Goal: Task Accomplishment & Management: Complete application form

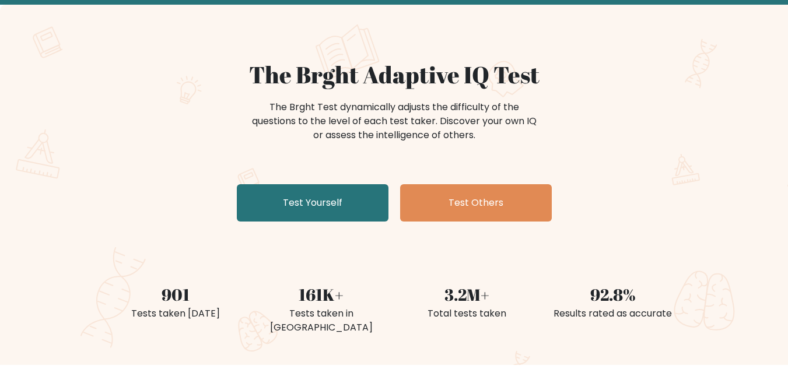
scroll to position [58, 0]
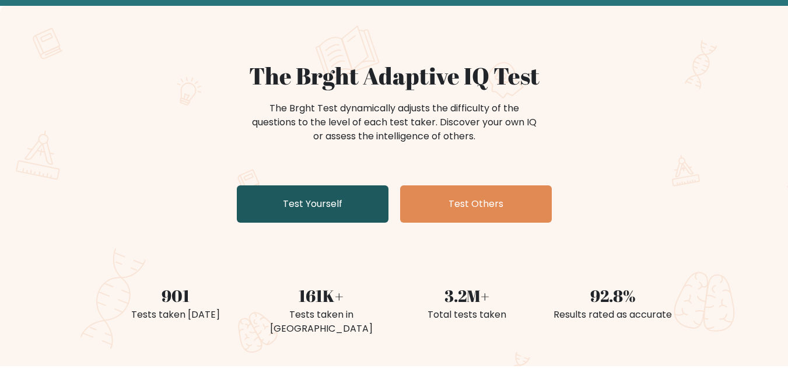
click at [334, 211] on link "Test Yourself" at bounding box center [313, 204] width 152 height 37
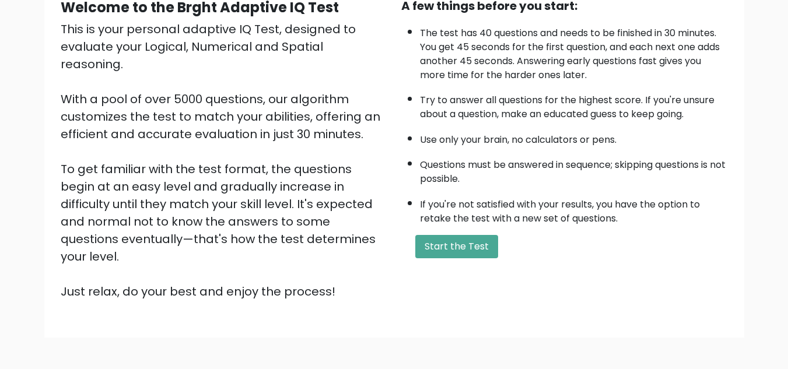
scroll to position [107, 0]
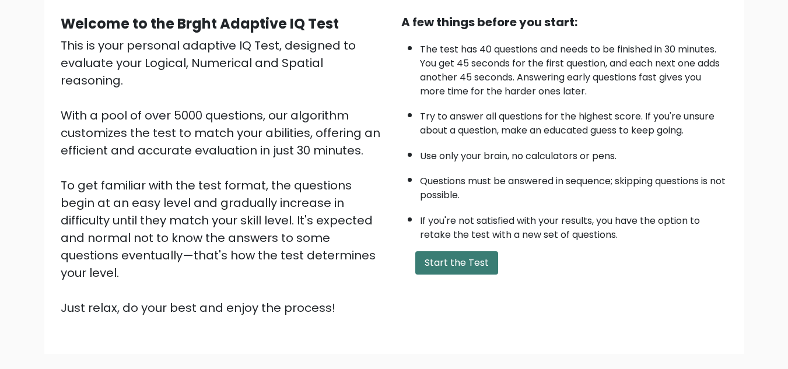
click at [442, 258] on button "Start the Test" at bounding box center [456, 262] width 83 height 23
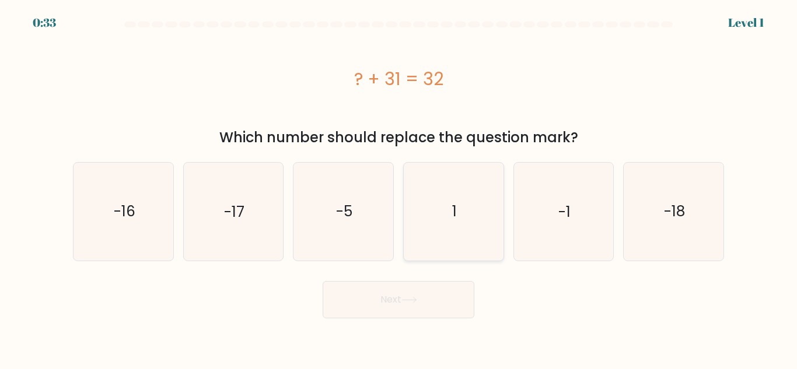
click at [461, 224] on icon "1" at bounding box center [453, 211] width 97 height 97
click at [399, 188] on input "d. 1" at bounding box center [398, 186] width 1 height 3
radio input "true"
click at [393, 298] on button "Next" at bounding box center [399, 299] width 152 height 37
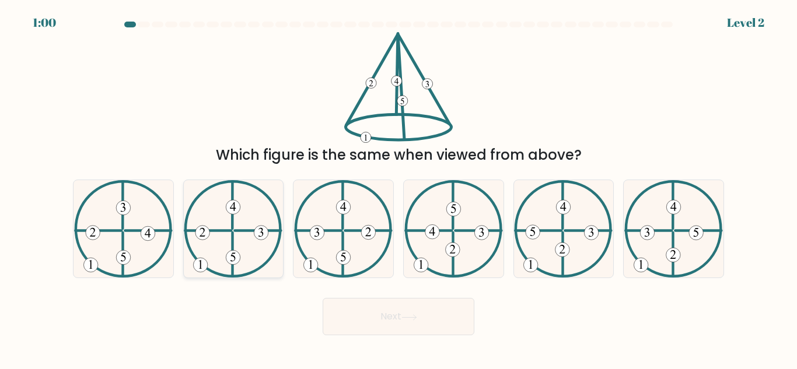
click at [223, 211] on icon at bounding box center [233, 228] width 99 height 97
click at [398, 188] on input "b." at bounding box center [398, 186] width 1 height 3
radio input "true"
click at [347, 312] on button "Next" at bounding box center [399, 316] width 152 height 37
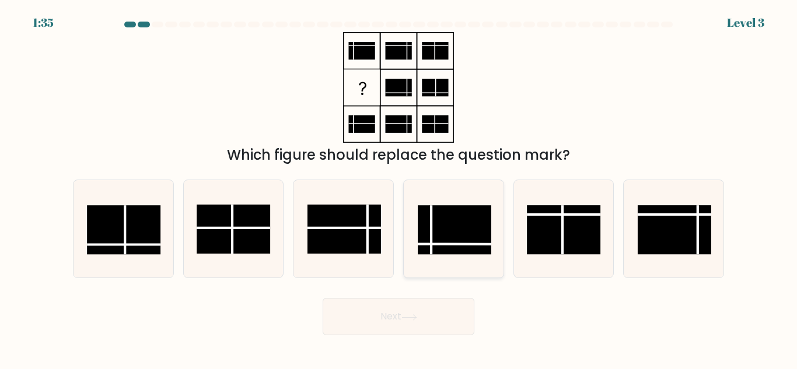
click at [446, 229] on rect at bounding box center [455, 229] width 74 height 49
click at [399, 188] on input "d." at bounding box center [398, 186] width 1 height 3
radio input "true"
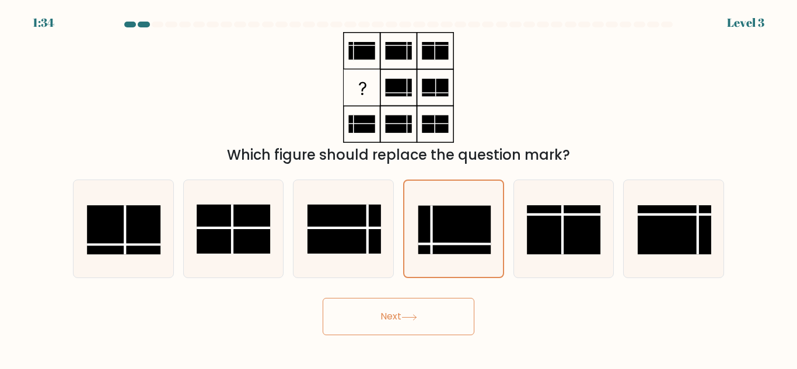
click at [426, 316] on button "Next" at bounding box center [399, 316] width 152 height 37
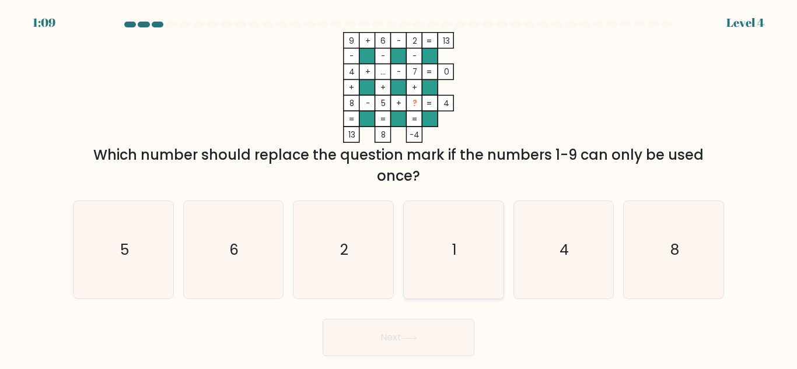
click at [467, 224] on icon "1" at bounding box center [453, 249] width 97 height 97
click at [399, 188] on input "d. 1" at bounding box center [398, 186] width 1 height 3
radio input "true"
click at [429, 335] on button "Next" at bounding box center [399, 337] width 152 height 37
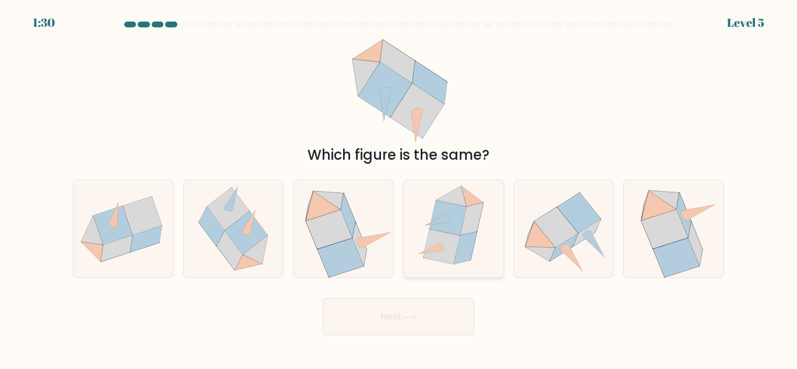
click at [452, 232] on icon at bounding box center [448, 218] width 37 height 35
click at [399, 188] on input "d." at bounding box center [398, 186] width 1 height 3
radio input "true"
click at [439, 314] on button "Next" at bounding box center [399, 316] width 152 height 37
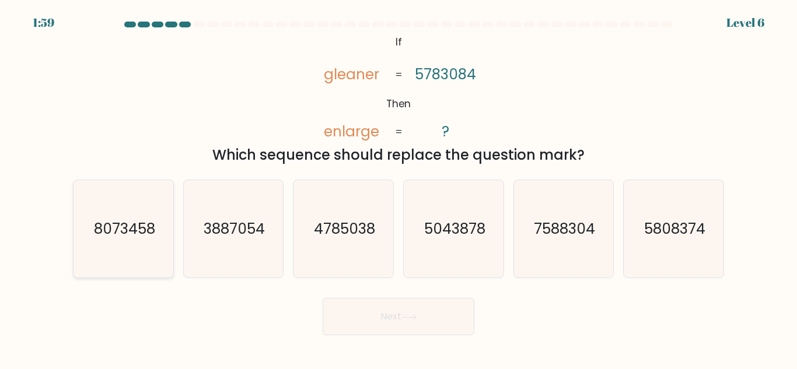
click at [109, 236] on text "8073458" at bounding box center [123, 229] width 61 height 20
click at [398, 188] on input "a. 8073458" at bounding box center [398, 186] width 1 height 3
radio input "true"
click at [421, 319] on button "Next" at bounding box center [399, 316] width 152 height 37
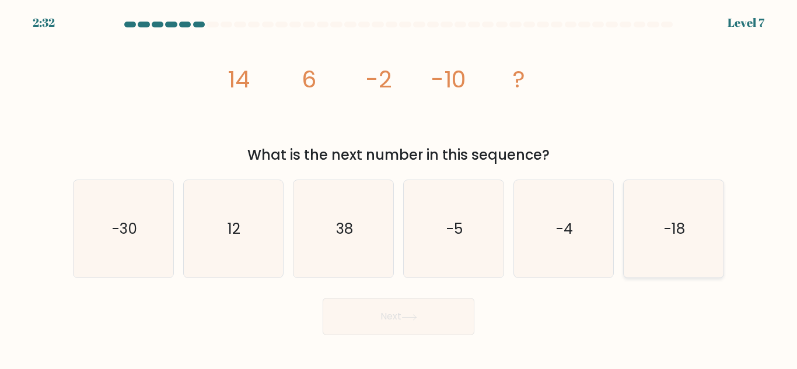
click at [660, 222] on icon "-18" at bounding box center [673, 228] width 97 height 97
click at [399, 188] on input "f. -18" at bounding box center [398, 186] width 1 height 3
radio input "true"
click at [403, 310] on button "Next" at bounding box center [399, 316] width 152 height 37
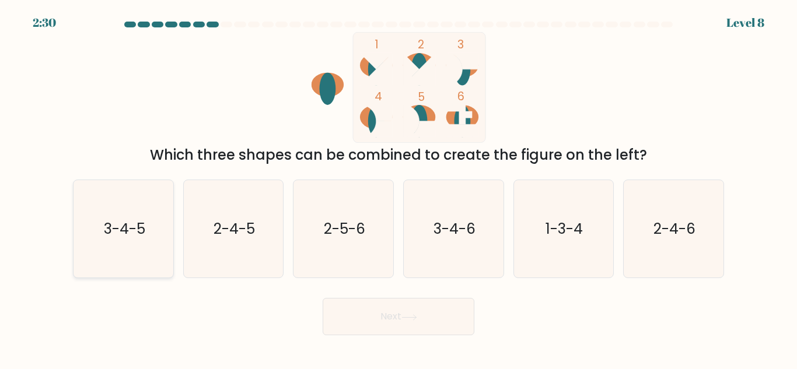
click at [137, 222] on text "3-4-5" at bounding box center [123, 229] width 41 height 20
click at [398, 188] on input "a. 3-4-5" at bounding box center [398, 186] width 1 height 3
radio input "true"
click at [368, 316] on button "Next" at bounding box center [399, 316] width 152 height 37
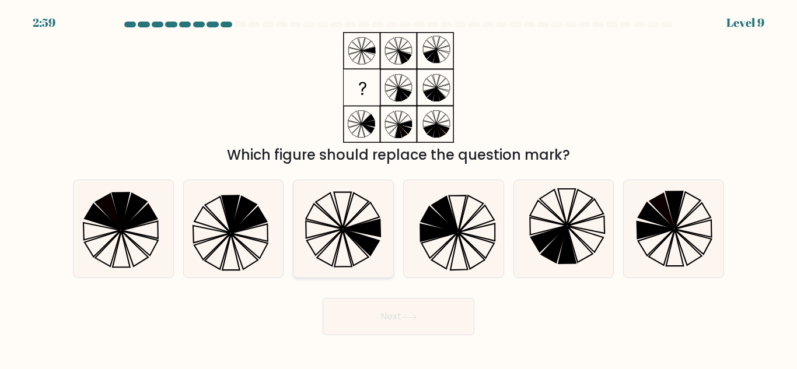
click at [357, 234] on icon at bounding box center [362, 243] width 36 height 26
click at [398, 188] on input "c." at bounding box center [398, 186] width 1 height 3
radio input "true"
click at [378, 313] on button "Next" at bounding box center [399, 316] width 152 height 37
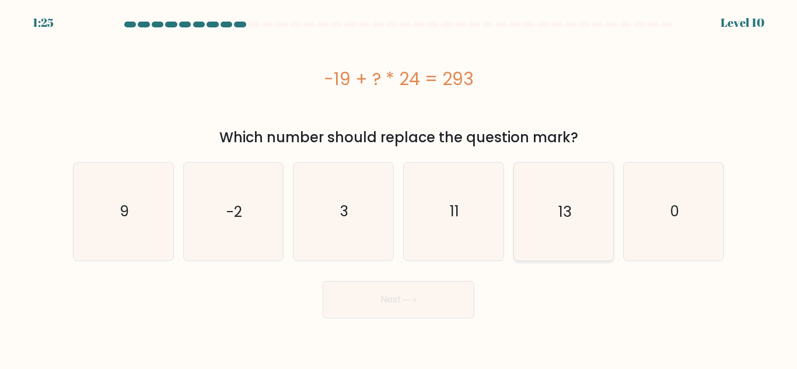
click at [588, 188] on icon "13" at bounding box center [563, 211] width 97 height 97
click at [399, 188] on input "e. 13" at bounding box center [398, 186] width 1 height 3
radio input "true"
click at [434, 296] on button "Next" at bounding box center [399, 299] width 152 height 37
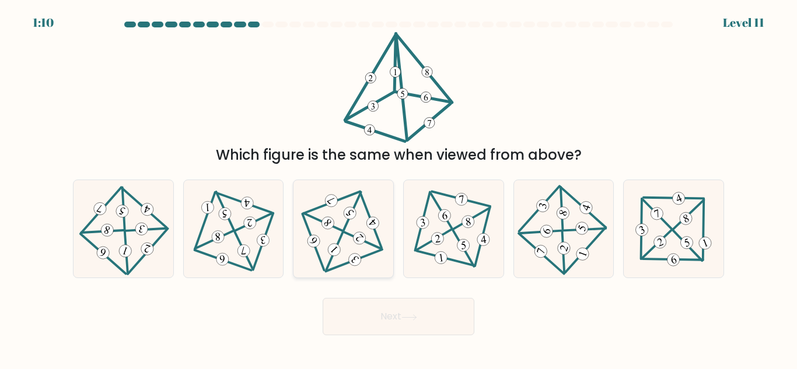
click at [335, 231] on icon at bounding box center [343, 229] width 80 height 78
click at [398, 188] on input "c." at bounding box center [398, 186] width 1 height 3
radio input "true"
click at [386, 310] on button "Next" at bounding box center [399, 316] width 152 height 37
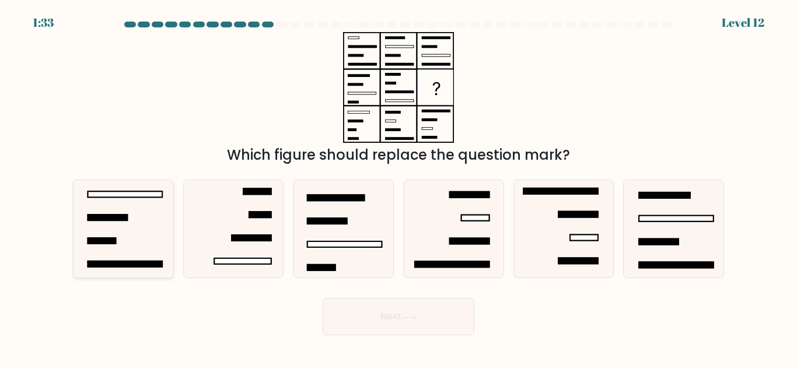
click at [125, 223] on icon at bounding box center [123, 228] width 97 height 97
click at [398, 188] on input "a." at bounding box center [398, 186] width 1 height 3
radio input "true"
click at [403, 309] on button "Next" at bounding box center [399, 316] width 152 height 37
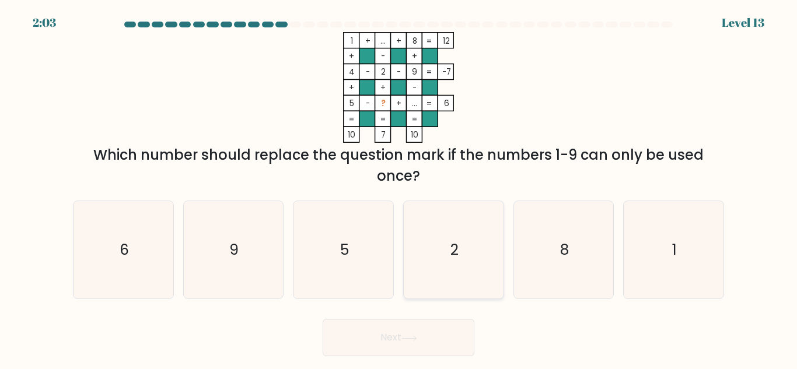
click at [447, 230] on icon "2" at bounding box center [453, 249] width 97 height 97
click at [399, 188] on input "d. 2" at bounding box center [398, 186] width 1 height 3
radio input "true"
click at [450, 333] on button "Next" at bounding box center [399, 337] width 152 height 37
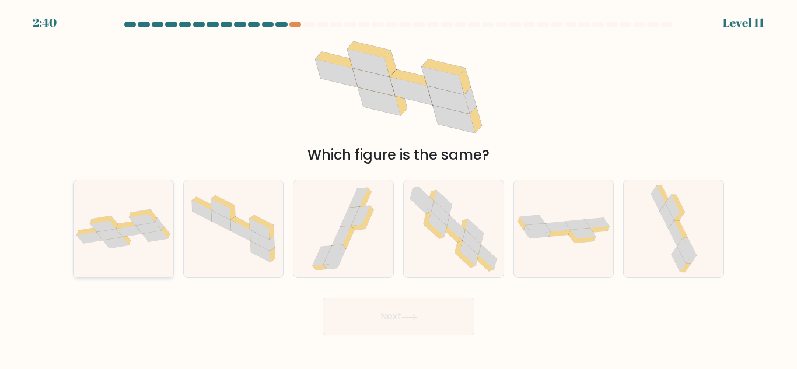
click at [163, 229] on icon at bounding box center [166, 232] width 8 height 13
click at [398, 188] on input "a." at bounding box center [398, 186] width 1 height 3
radio input "true"
click at [351, 311] on button "Next" at bounding box center [399, 316] width 152 height 37
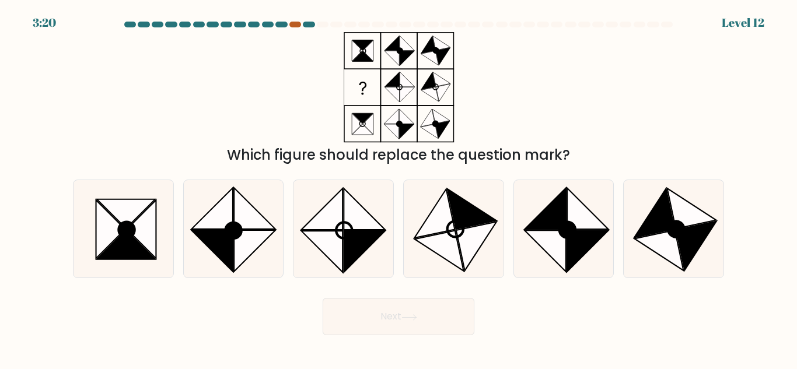
click at [295, 27] on div at bounding box center [295, 25] width 12 height 6
click at [295, 29] on div at bounding box center [398, 27] width 665 height 11
click at [293, 26] on div at bounding box center [295, 25] width 12 height 6
click at [293, 25] on div at bounding box center [295, 25] width 12 height 6
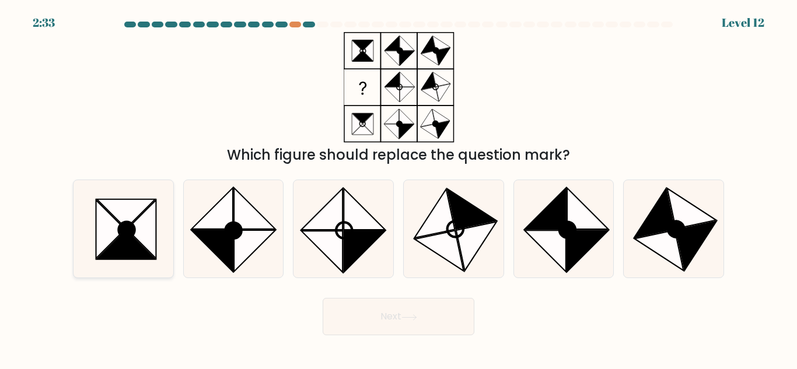
click at [144, 219] on icon at bounding box center [141, 229] width 29 height 58
click at [398, 188] on input "a." at bounding box center [398, 186] width 1 height 3
radio input "true"
click at [384, 319] on button "Next" at bounding box center [399, 316] width 152 height 37
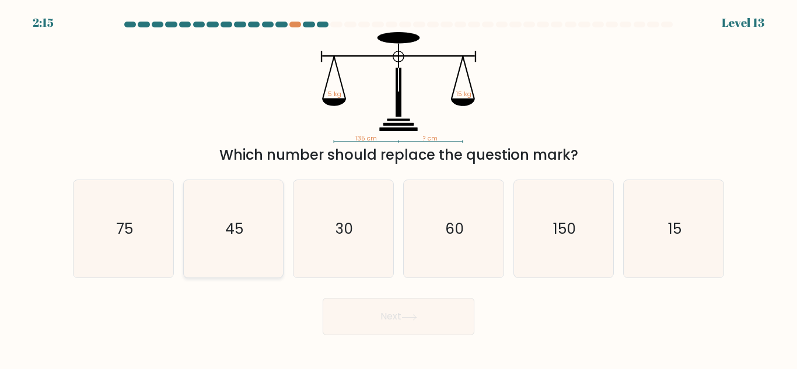
click at [202, 201] on icon "45" at bounding box center [232, 228] width 97 height 97
click at [398, 188] on input "b. 45" at bounding box center [398, 186] width 1 height 3
radio input "true"
click at [434, 320] on button "Next" at bounding box center [399, 316] width 152 height 37
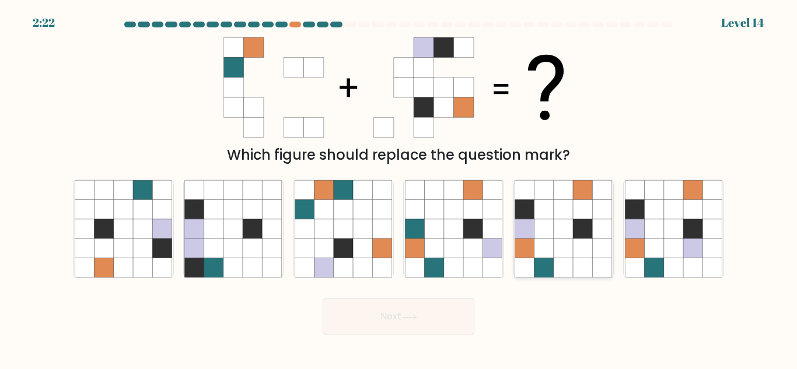
click at [550, 240] on icon at bounding box center [543, 248] width 19 height 19
click at [399, 188] on input "e." at bounding box center [398, 186] width 1 height 3
radio input "true"
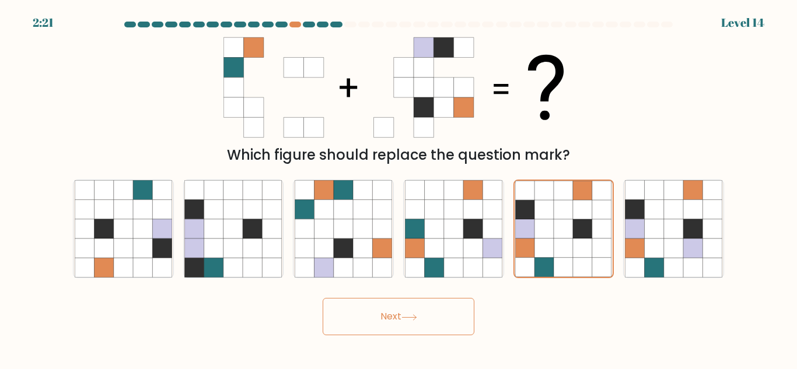
click at [386, 317] on button "Next" at bounding box center [399, 316] width 152 height 37
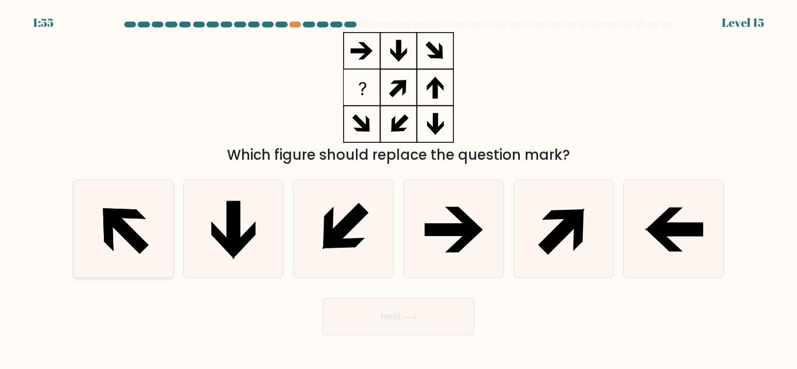
click at [130, 230] on icon at bounding box center [126, 233] width 44 height 44
click at [398, 188] on input "a." at bounding box center [398, 186] width 1 height 3
radio input "true"
click at [445, 324] on button "Next" at bounding box center [399, 316] width 152 height 37
